Goal: Navigation & Orientation: Find specific page/section

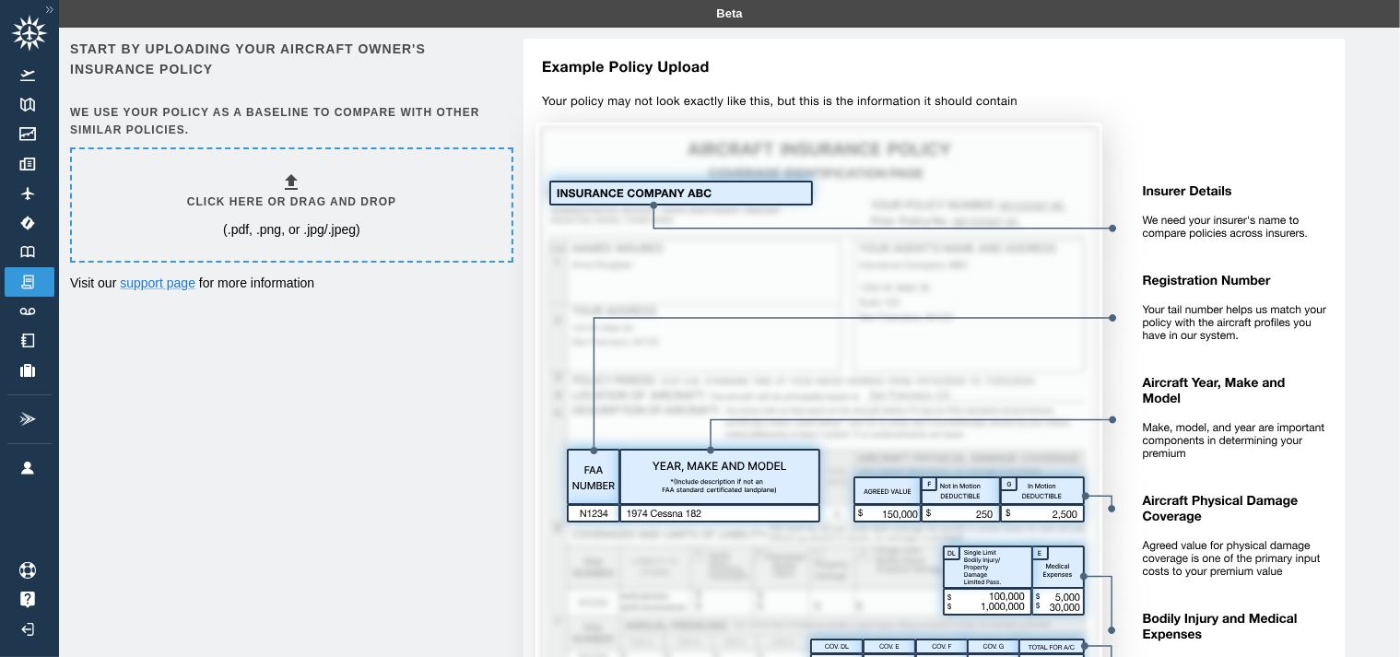
click at [49, 11] on img at bounding box center [50, 10] width 18 height 16
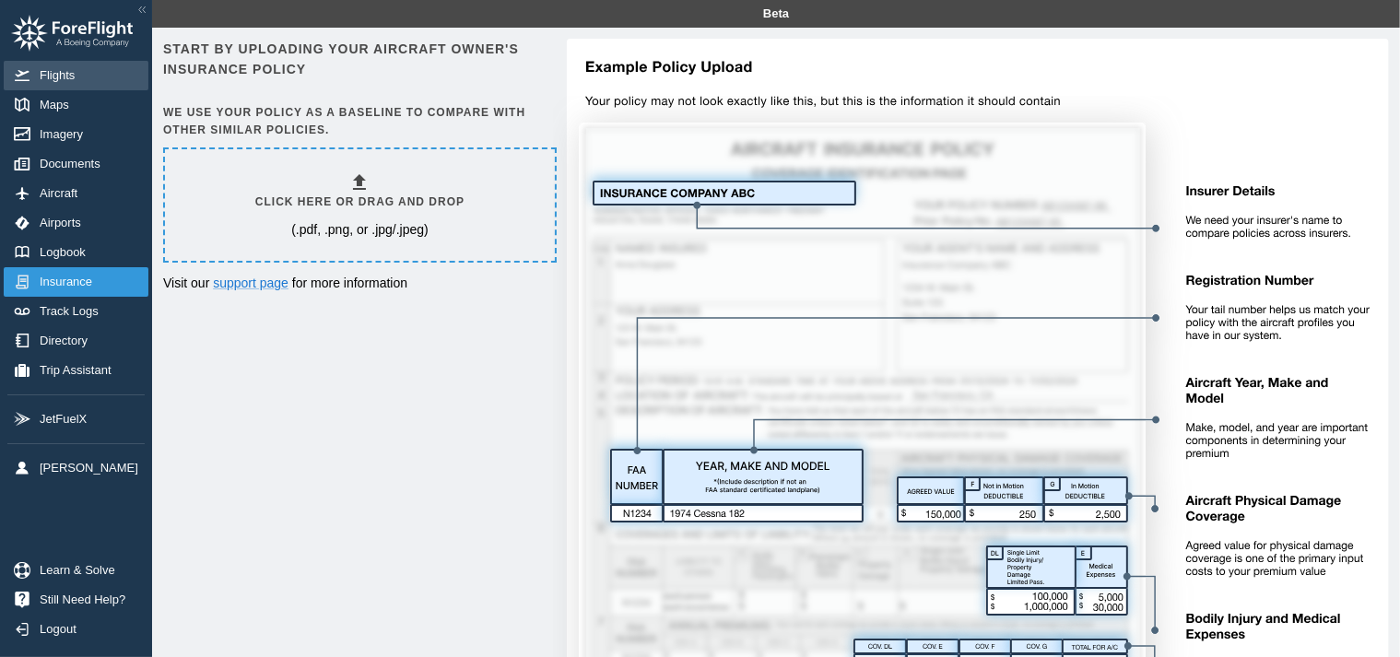
click at [48, 65] on link "Flights" at bounding box center [76, 76] width 145 height 30
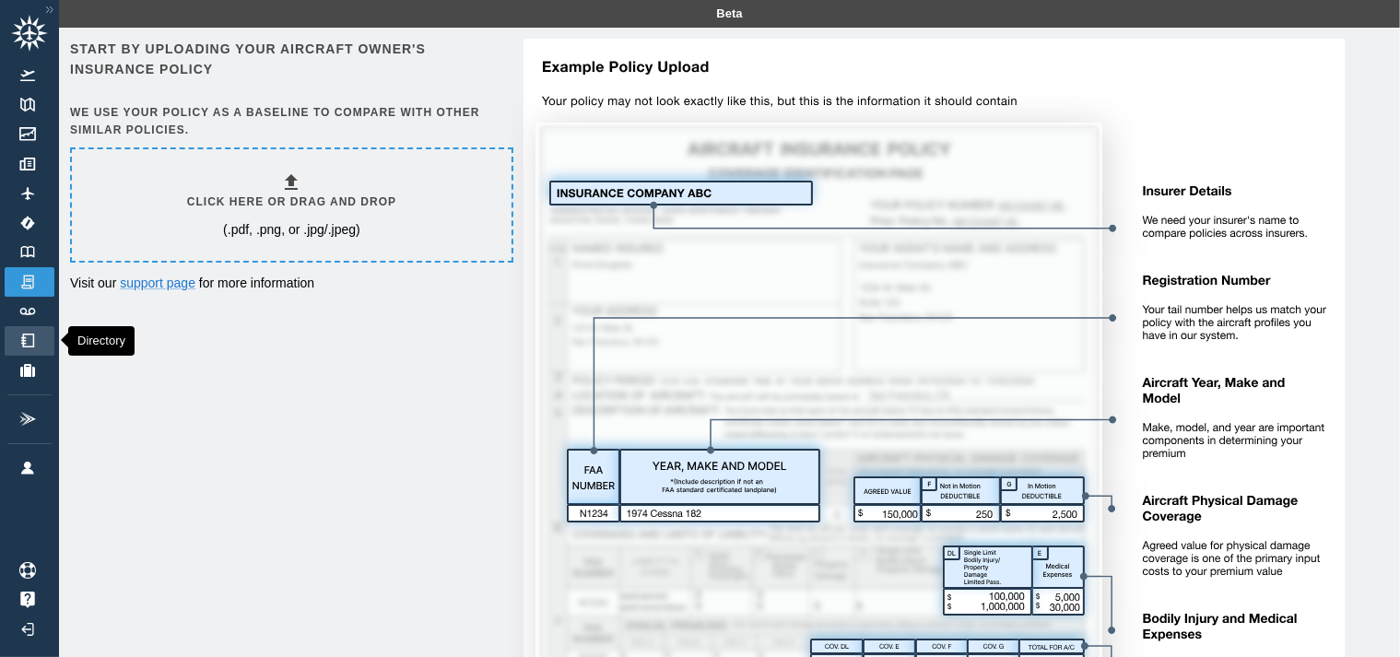
click at [30, 349] on link "Directory" at bounding box center [30, 341] width 50 height 30
